Goal: Task Accomplishment & Management: Use online tool/utility

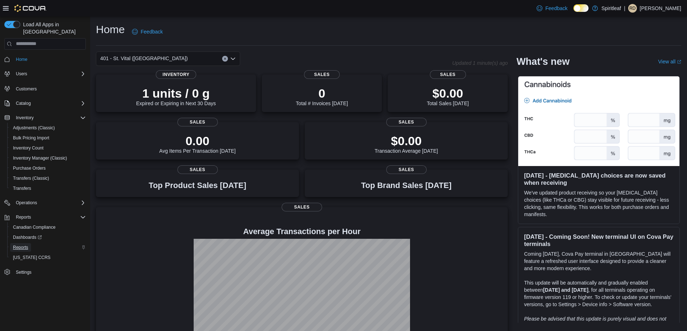
click at [21, 245] on span "Reports" at bounding box center [20, 248] width 15 height 6
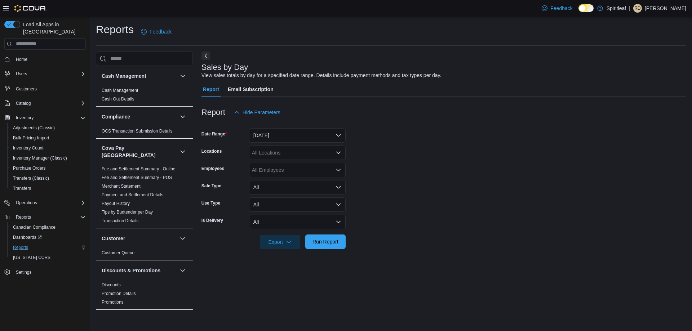
click at [324, 245] on span "Run Report" at bounding box center [326, 241] width 26 height 7
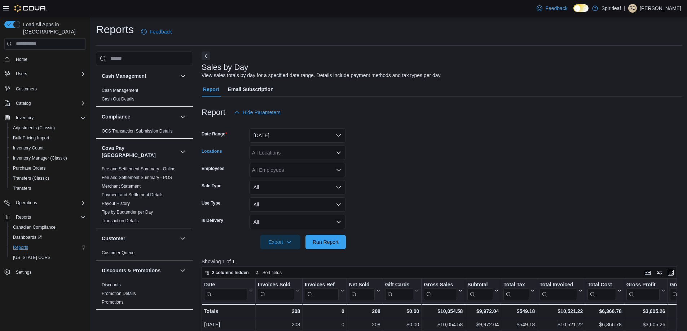
click at [295, 155] on div "All Locations" at bounding box center [297, 153] width 97 height 14
type input "***"
click at [298, 165] on span "401 - St. Vital (Winnipeg)" at bounding box center [319, 164] width 88 height 7
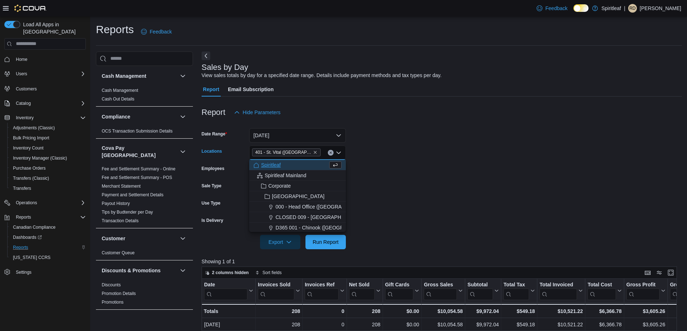
drag, startPoint x: 421, startPoint y: 165, endPoint x: 365, endPoint y: 200, distance: 66.1
click at [408, 174] on form "Date Range Yesterday Locations 401 - St. Vital (Winnipeg) Combo box. Selected. …" at bounding box center [442, 185] width 480 height 130
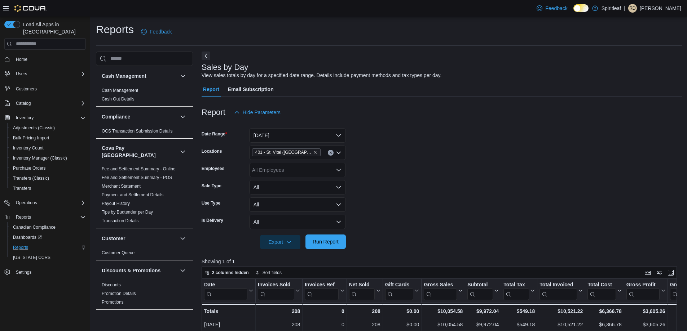
click at [320, 246] on span "Run Report" at bounding box center [326, 242] width 32 height 14
click at [313, 152] on icon "Remove 401 - St. Vital (Winnipeg) from selection in this group" at bounding box center [315, 152] width 4 height 4
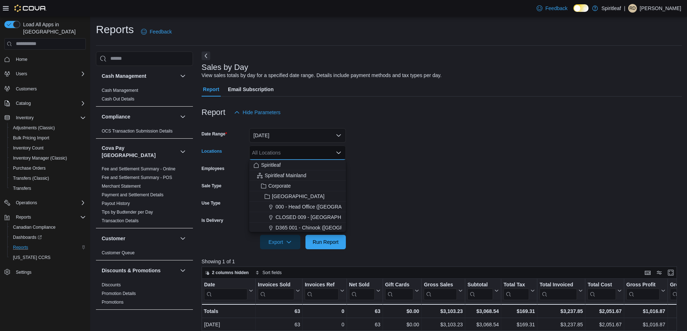
click at [309, 152] on div "All Locations" at bounding box center [297, 153] width 97 height 14
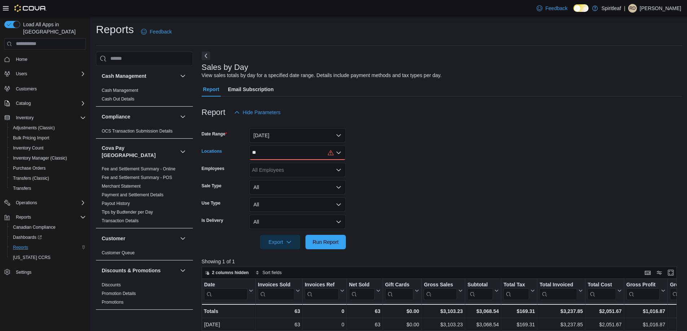
click at [293, 155] on div "**" at bounding box center [297, 153] width 97 height 14
type input "***"
click at [286, 166] on span "402 - Polo Park (Winnipeg)" at bounding box center [336, 164] width 123 height 7
drag, startPoint x: 392, startPoint y: 168, endPoint x: 380, endPoint y: 178, distance: 15.4
click at [380, 178] on form "Date Range Yesterday Locations 402 - Polo Park (Winnipeg) Employees All Employe…" at bounding box center [442, 185] width 480 height 130
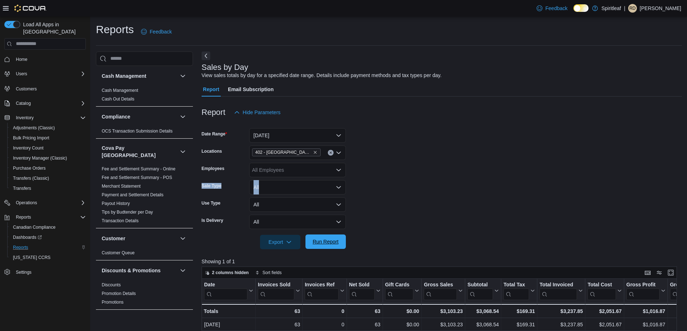
click at [319, 246] on span "Run Report" at bounding box center [326, 242] width 32 height 14
click at [474, 158] on form "Date Range Yesterday Locations 402 - Polo Park (Winnipeg) Employees All Employe…" at bounding box center [442, 185] width 480 height 130
drag, startPoint x: 311, startPoint y: 151, endPoint x: 318, endPoint y: 150, distance: 7.1
click at [313, 151] on icon "Remove 402 - Polo Park (Winnipeg) from selection in this group" at bounding box center [315, 152] width 4 height 4
drag, startPoint x: 415, startPoint y: 137, endPoint x: 393, endPoint y: 170, distance: 39.6
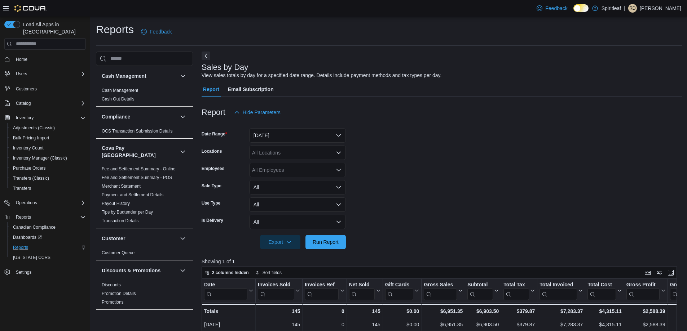
click at [411, 142] on form "Date Range Yesterday Locations All Locations Employees All Employees Sale Type …" at bounding box center [442, 185] width 480 height 130
drag, startPoint x: 333, startPoint y: 237, endPoint x: 415, endPoint y: 219, distance: 83.9
click at [334, 236] on span "Run Report" at bounding box center [326, 242] width 32 height 14
